Goal: Task Accomplishment & Management: Use online tool/utility

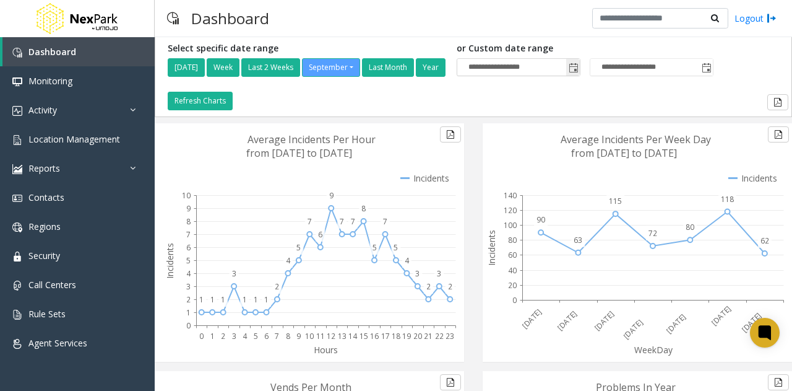
click at [579, 66] on span "Toggle popup" at bounding box center [574, 68] width 10 height 10
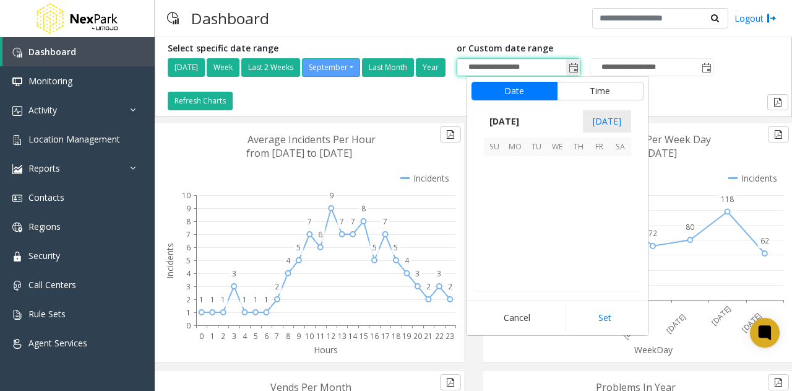
scroll to position [222202, 0]
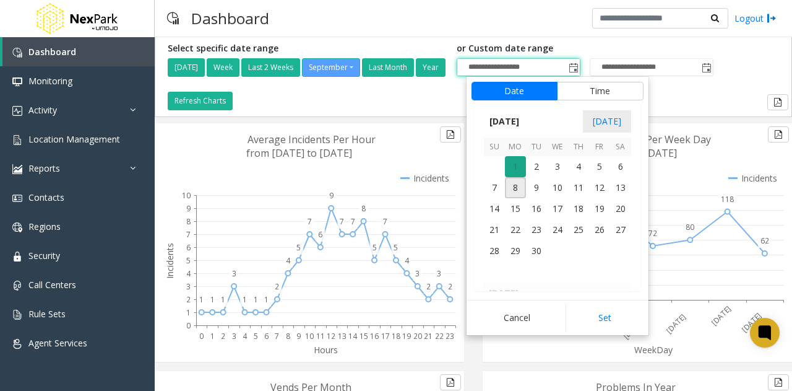
click at [517, 160] on span "1" at bounding box center [515, 166] width 21 height 21
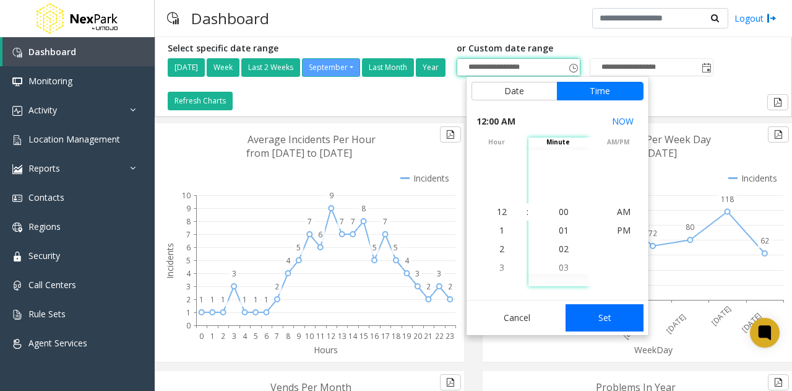
click at [600, 321] on button "Set" at bounding box center [605, 317] width 78 height 27
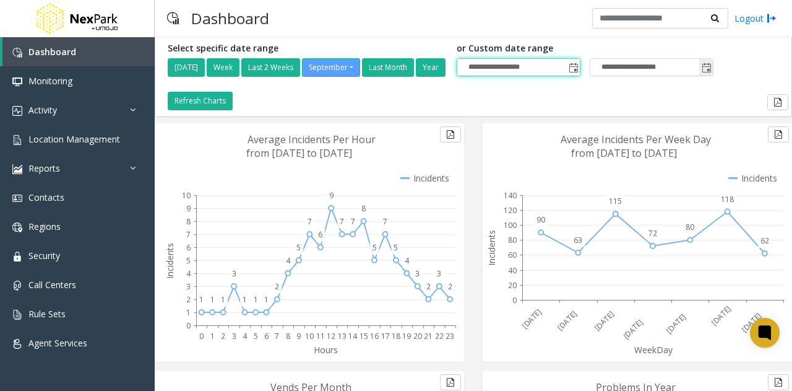
click at [623, 66] on input "**********" at bounding box center [652, 67] width 123 height 17
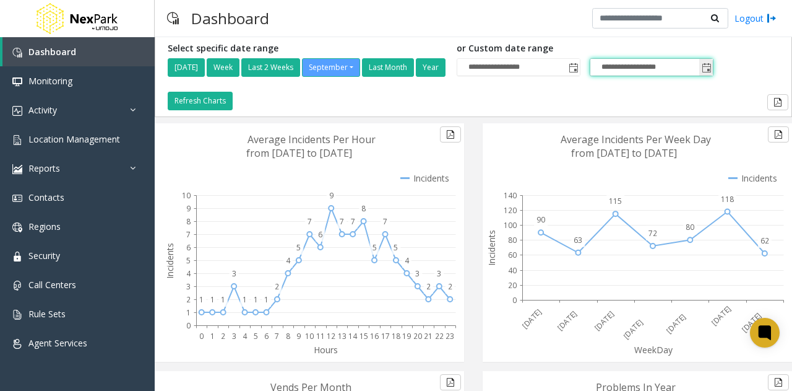
click at [712, 68] on span "Toggle popup" at bounding box center [707, 68] width 10 height 10
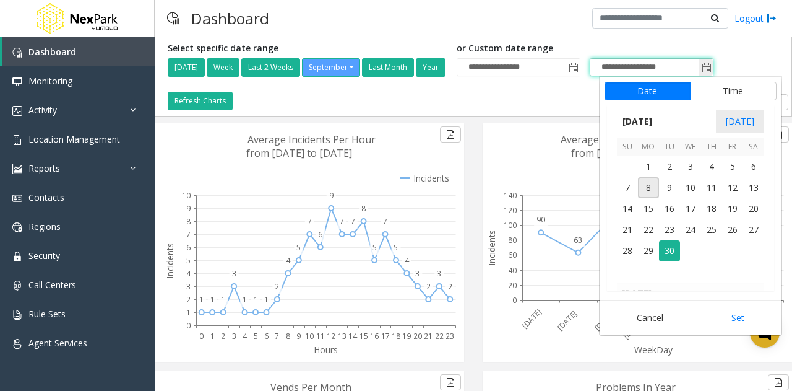
scroll to position [19, 0]
click at [631, 191] on span "7" at bounding box center [627, 187] width 21 height 21
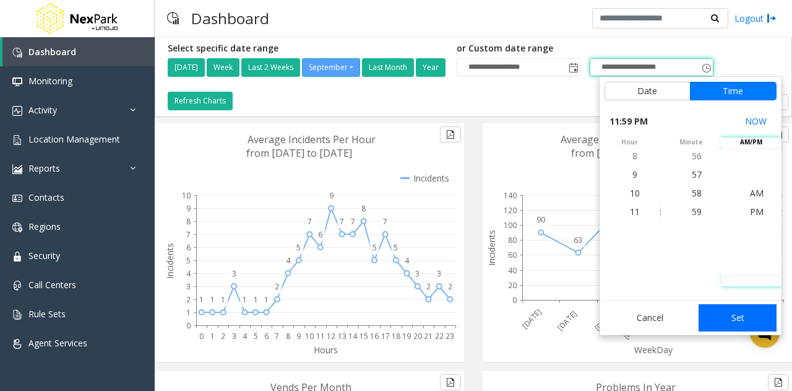
click at [744, 320] on button "Set" at bounding box center [738, 317] width 78 height 27
type input "**********"
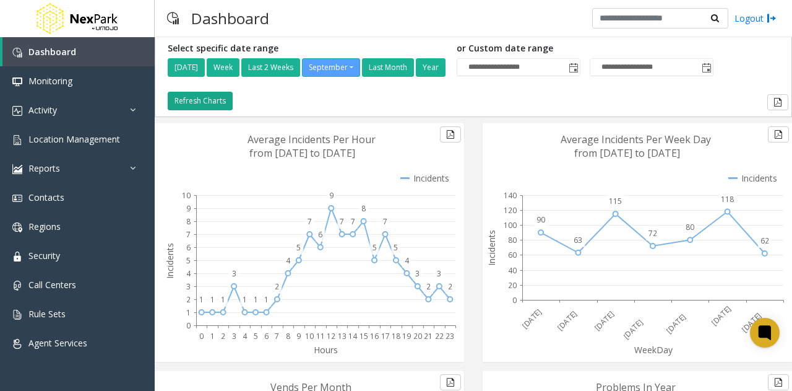
click at [203, 99] on button "Refresh Charts" at bounding box center [200, 101] width 65 height 19
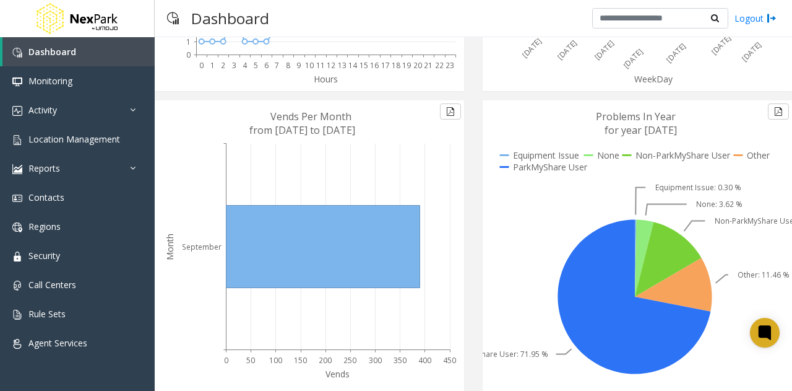
scroll to position [315, 0]
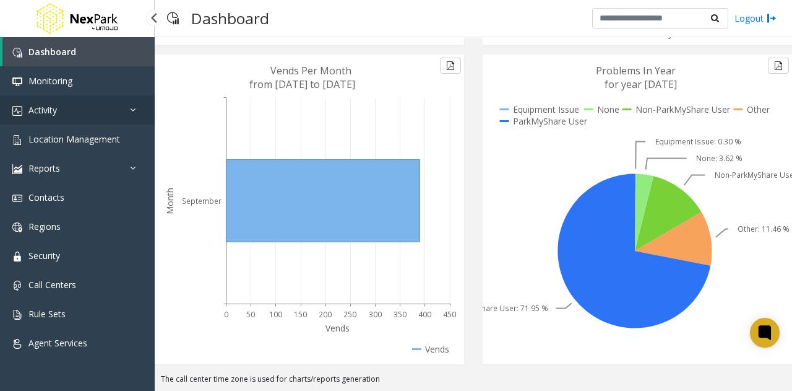
click at [115, 101] on link "Activity" at bounding box center [77, 109] width 155 height 29
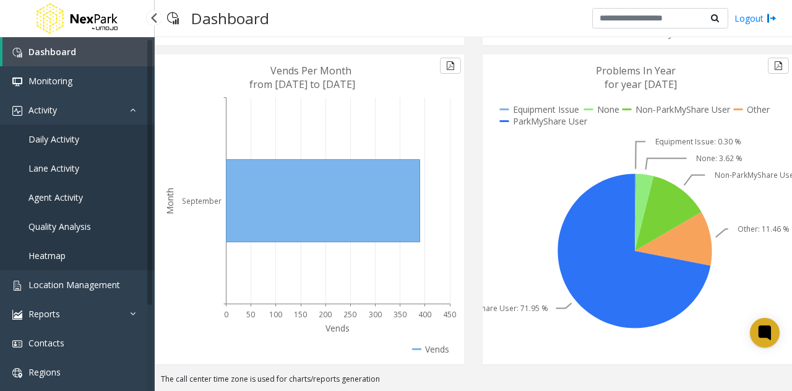
click at [83, 199] on link "Agent Activity" at bounding box center [77, 197] width 155 height 29
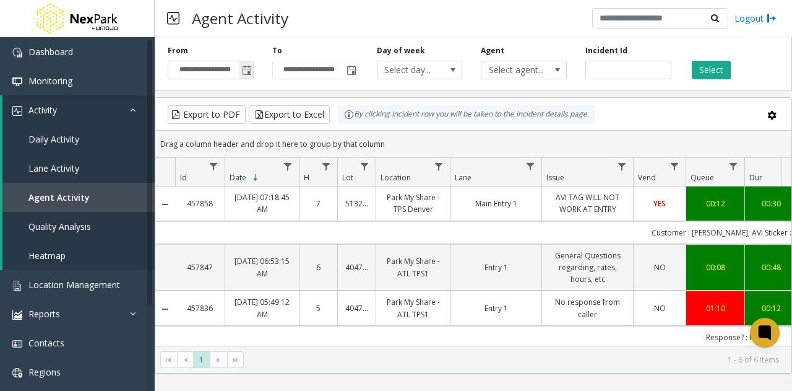
click at [243, 71] on span "Toggle popup" at bounding box center [247, 71] width 10 height 10
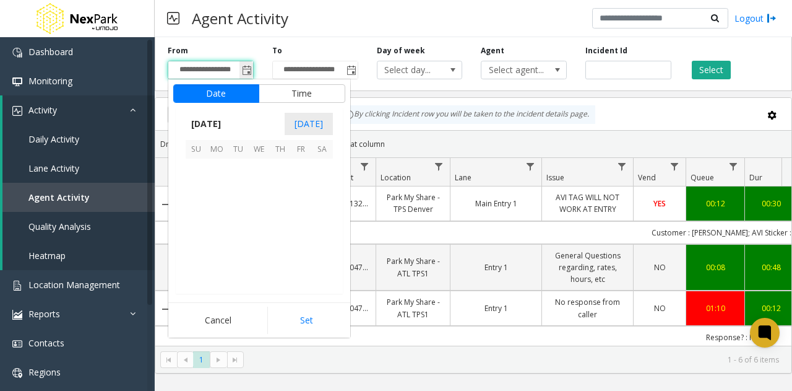
scroll to position [222202, 0]
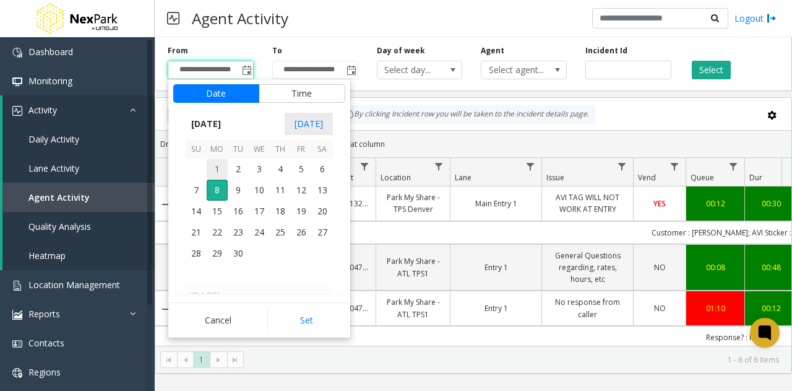
click at [214, 174] on span "1" at bounding box center [217, 168] width 21 height 21
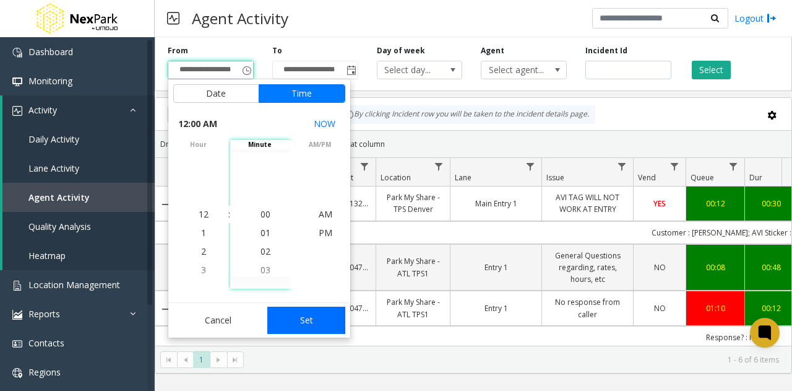
click at [302, 313] on button "Set" at bounding box center [306, 319] width 78 height 27
type input "**********"
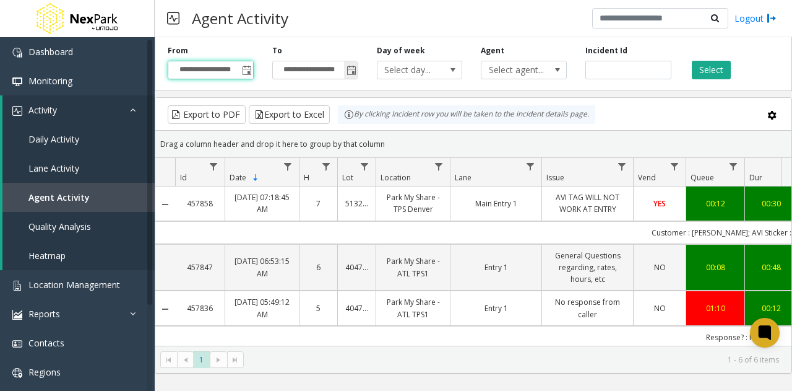
click at [354, 69] on span "Toggle popup" at bounding box center [352, 71] width 10 height 10
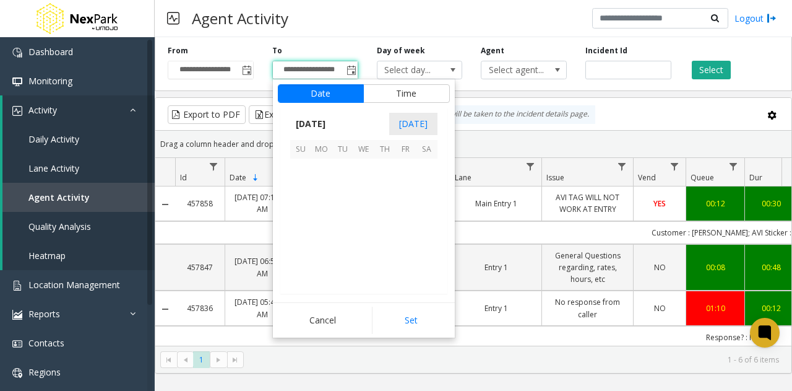
scroll to position [19, 0]
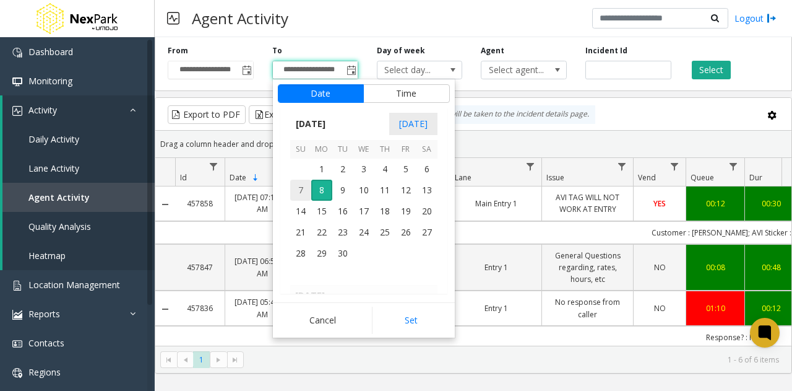
click at [301, 183] on span "7" at bounding box center [300, 190] width 21 height 21
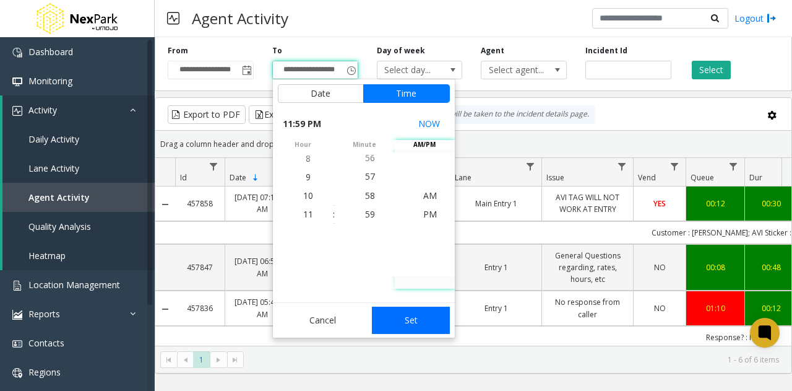
click at [409, 315] on button "Set" at bounding box center [411, 319] width 78 height 27
type input "**********"
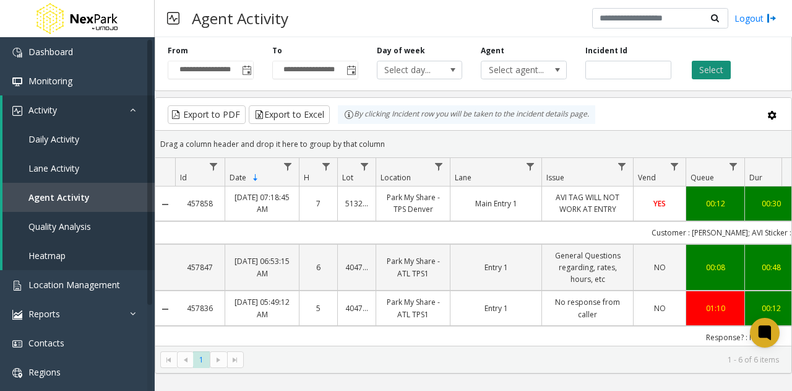
click at [716, 65] on button "Select" at bounding box center [711, 70] width 39 height 19
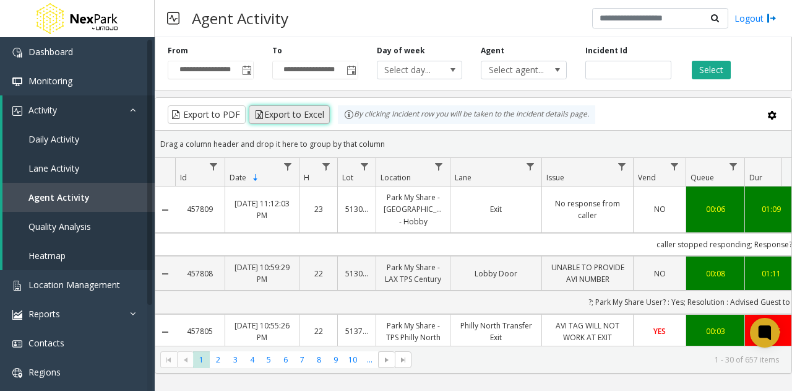
click at [289, 110] on button "Export to Excel" at bounding box center [289, 114] width 81 height 19
